Goal: Task Accomplishment & Management: Use online tool/utility

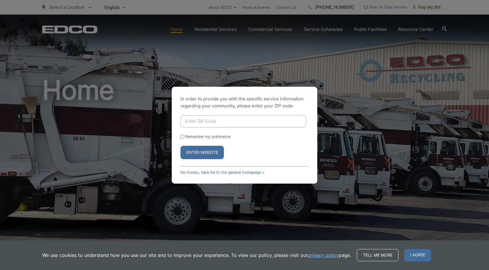
click at [209, 124] on input "Enter ZIP Code" at bounding box center [243, 121] width 126 height 12
type input "91935"
click at [208, 151] on button "Enter Website" at bounding box center [201, 152] width 43 height 13
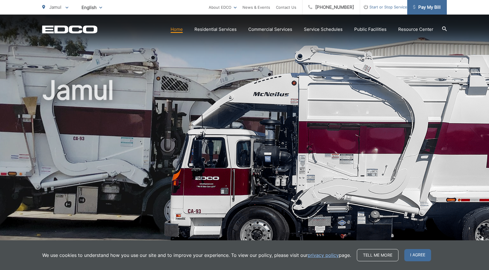
click at [425, 12] on link "Pay My Bill" at bounding box center [427, 7] width 40 height 15
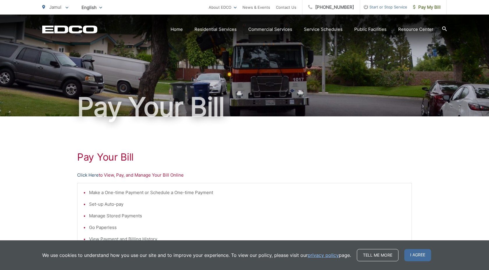
click at [87, 176] on link "Click Here" at bounding box center [88, 175] width 22 height 7
